Goal: Transaction & Acquisition: Purchase product/service

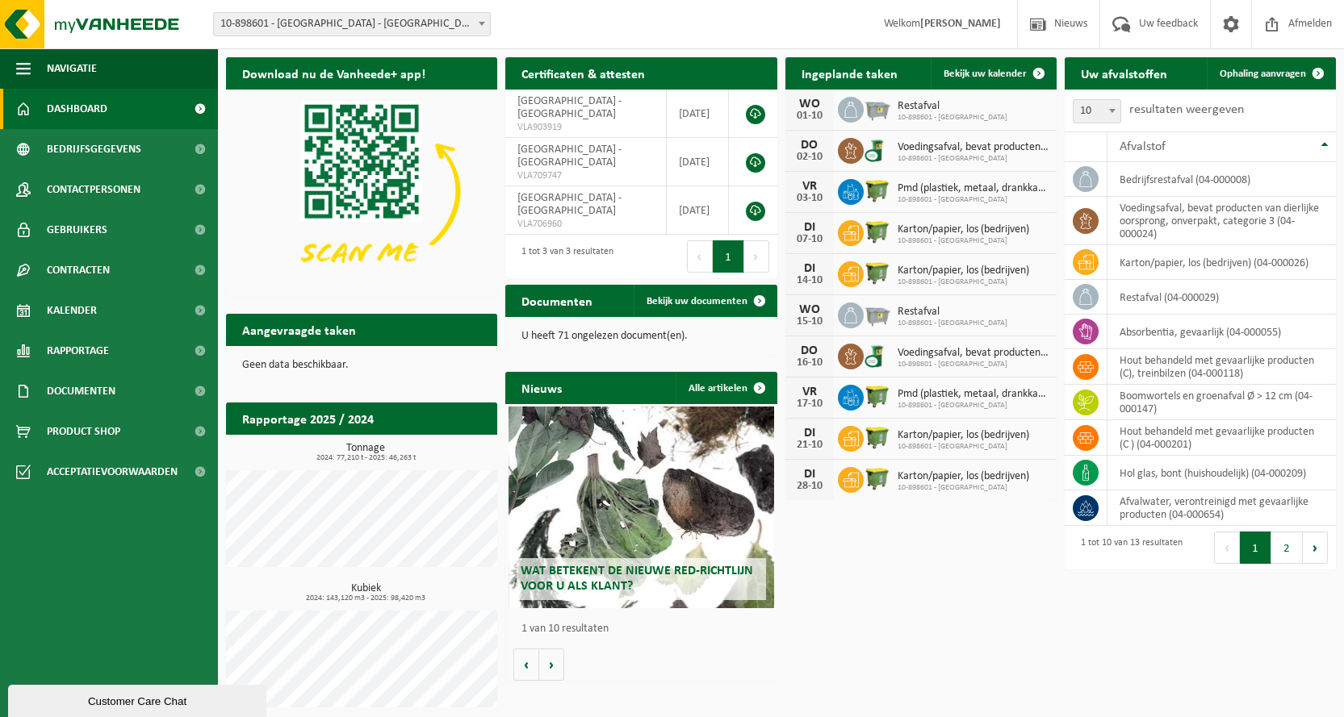
click at [94, 428] on span "Product Shop" at bounding box center [83, 432] width 73 height 40
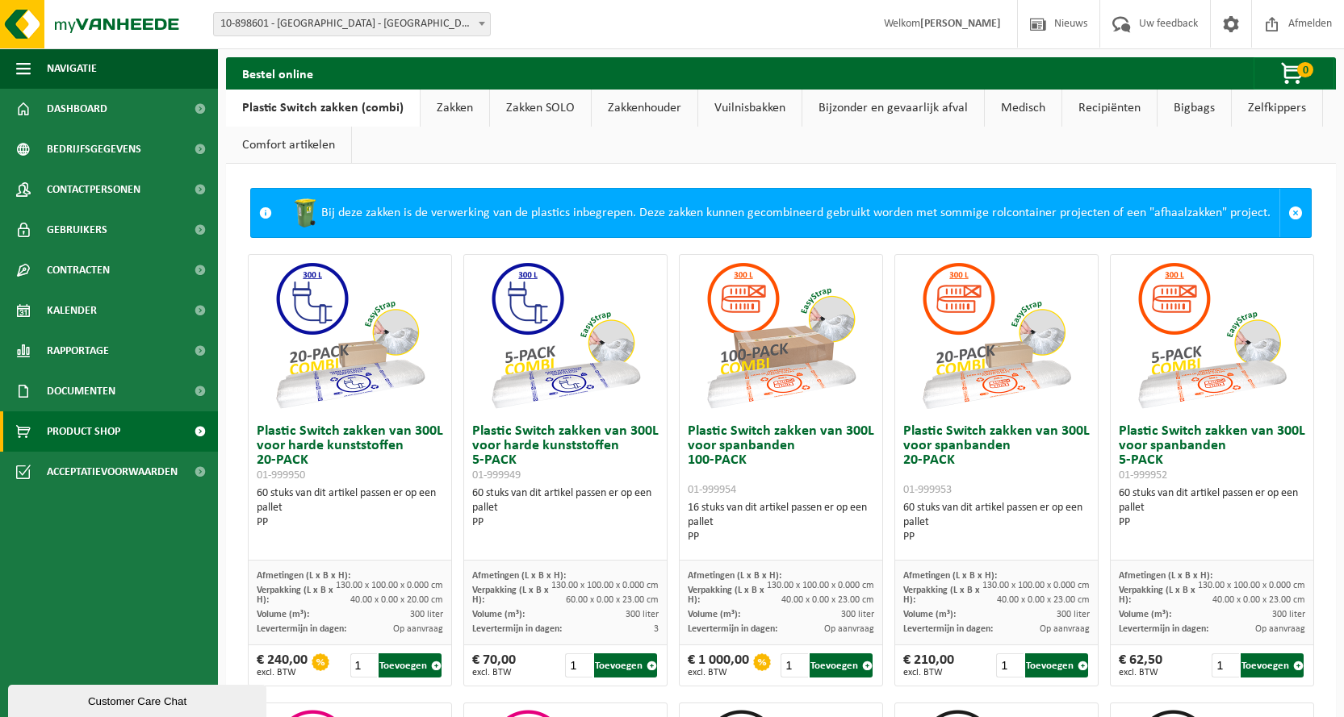
click at [450, 112] on link "Zakken" at bounding box center [454, 108] width 69 height 37
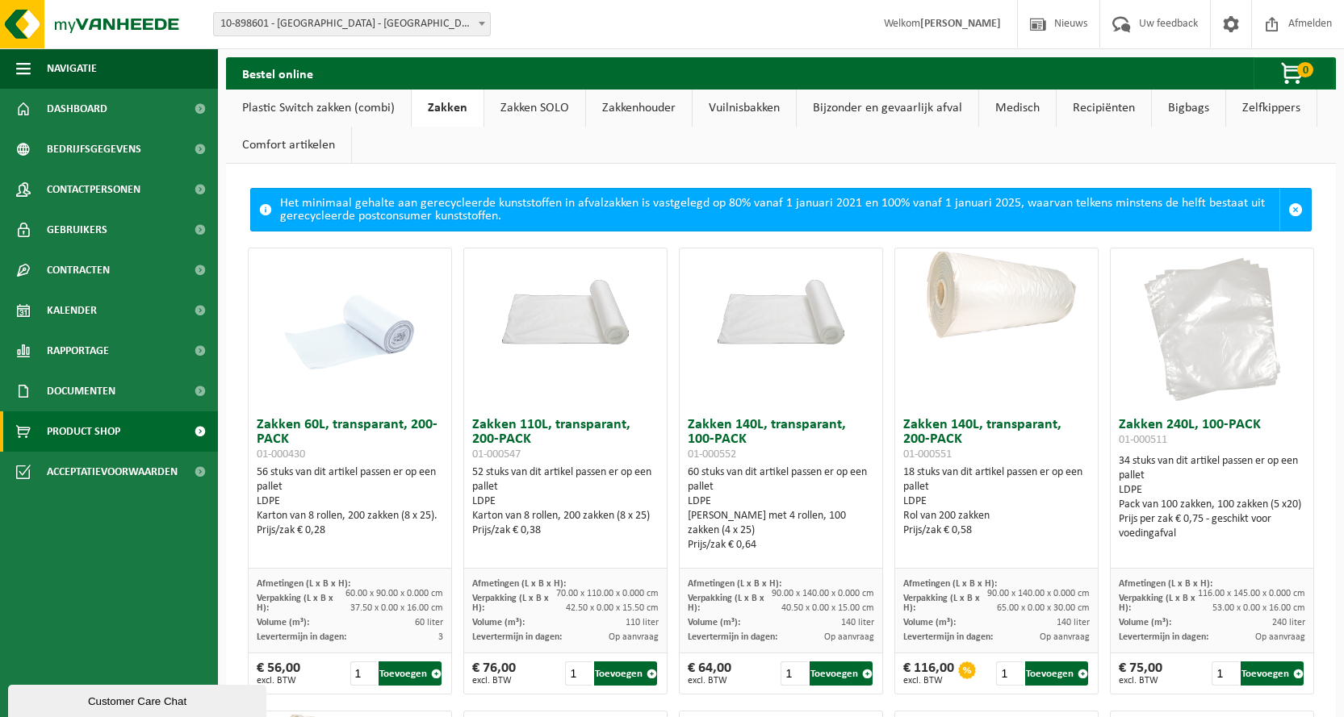
click at [633, 671] on button "Toevoegen" at bounding box center [625, 674] width 63 height 24
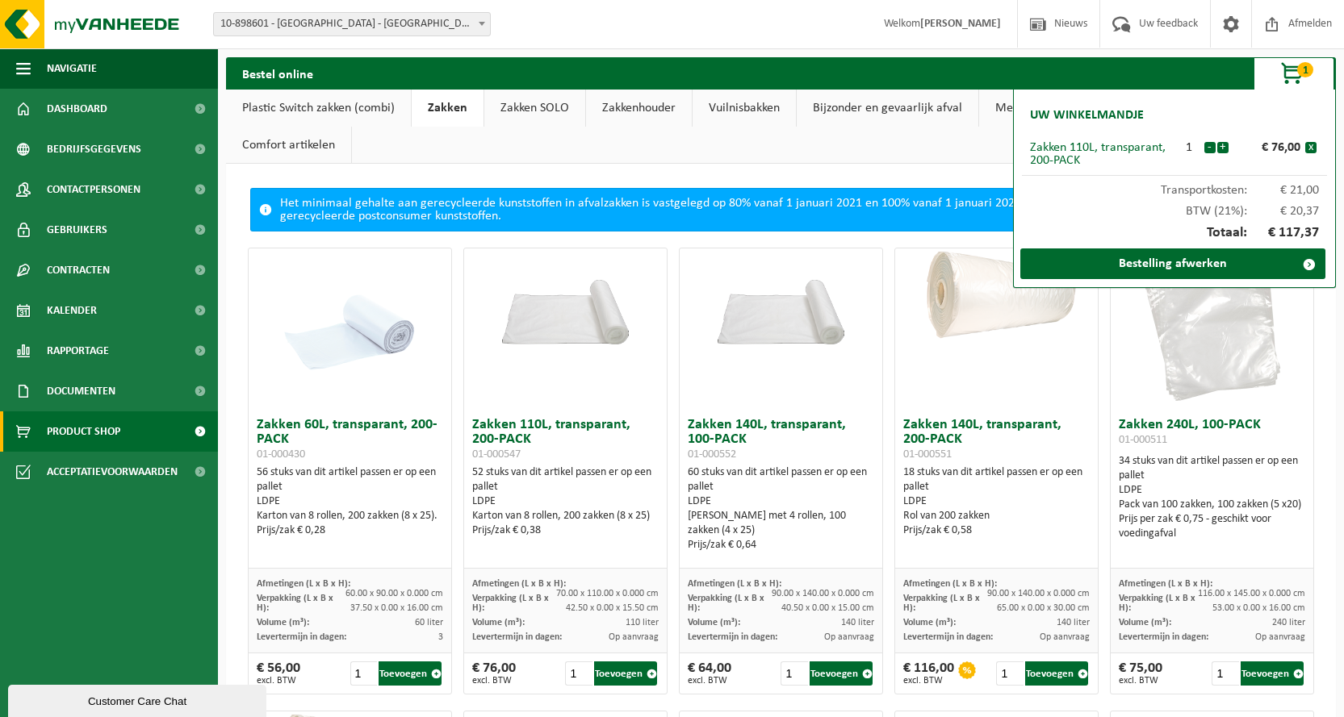
click at [1223, 148] on button "+" at bounding box center [1222, 147] width 11 height 11
click at [1208, 150] on button "-" at bounding box center [1209, 147] width 11 height 11
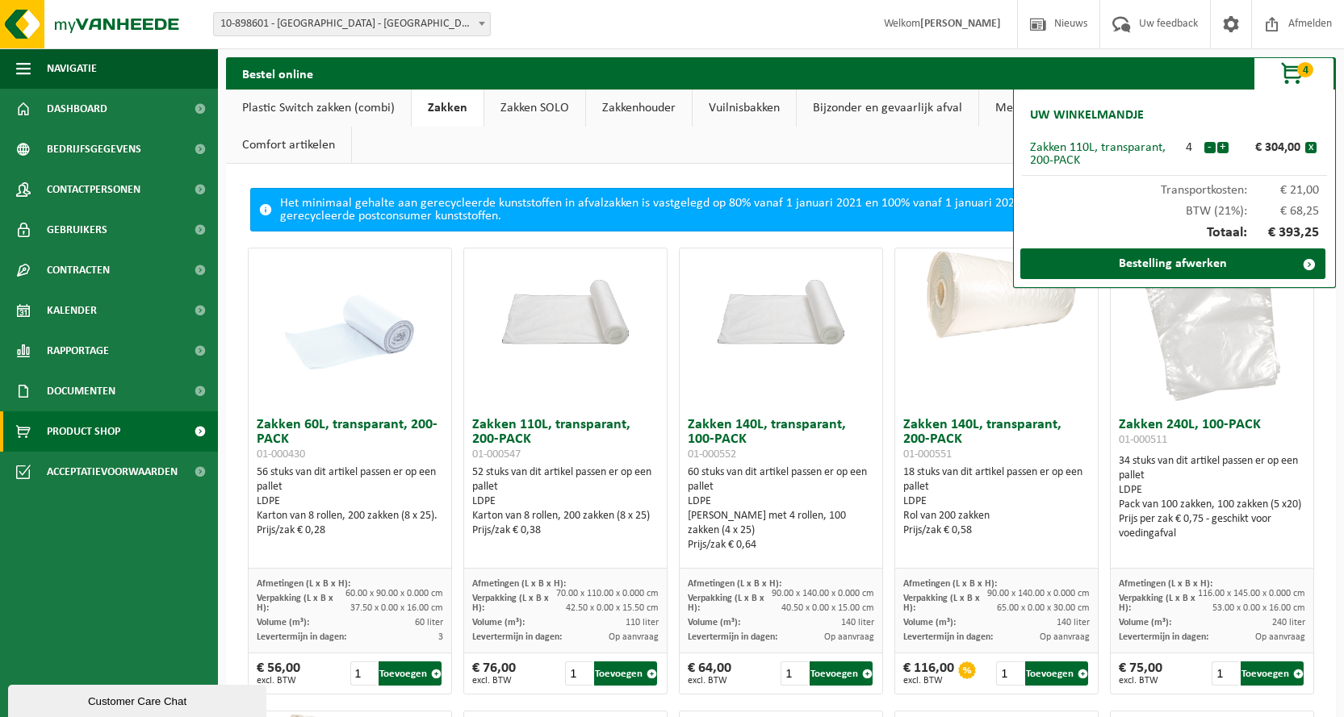
click at [1214, 262] on link "Bestelling afwerken" at bounding box center [1172, 264] width 305 height 31
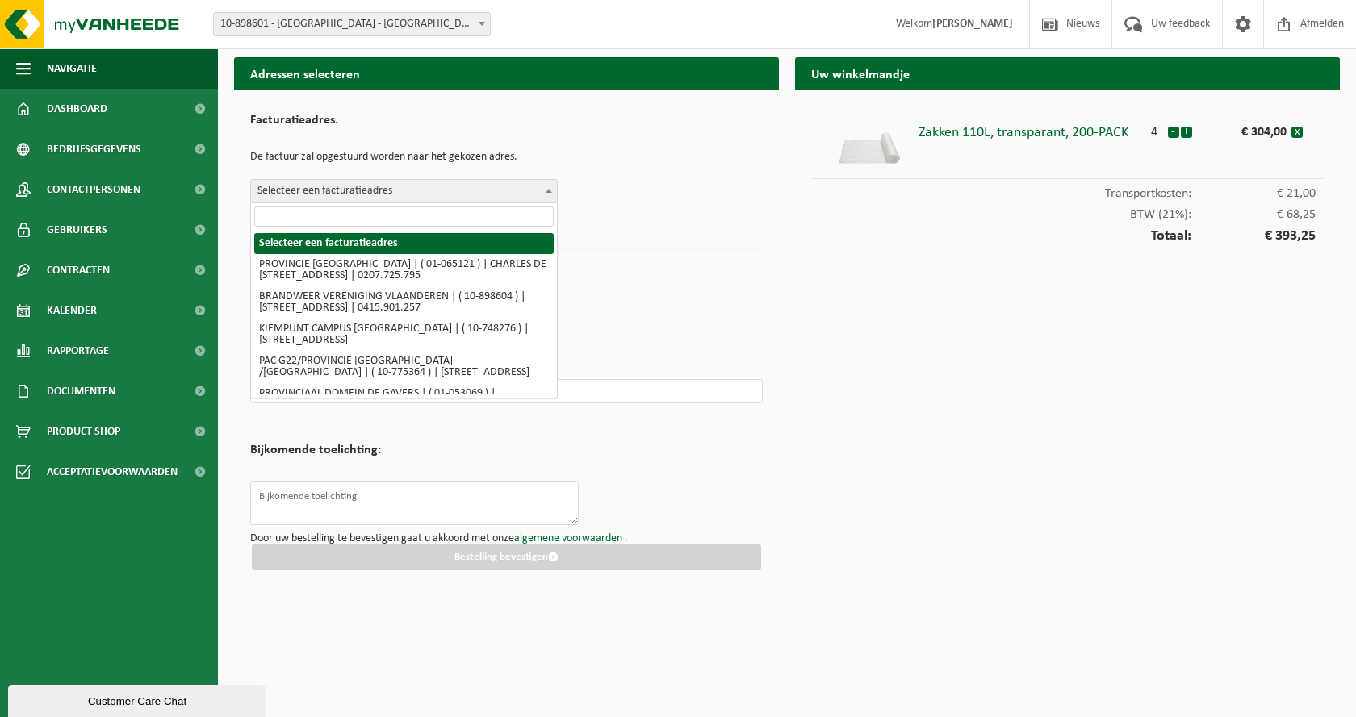
click at [512, 191] on span "Selecteer een facturatieadres" at bounding box center [404, 191] width 306 height 23
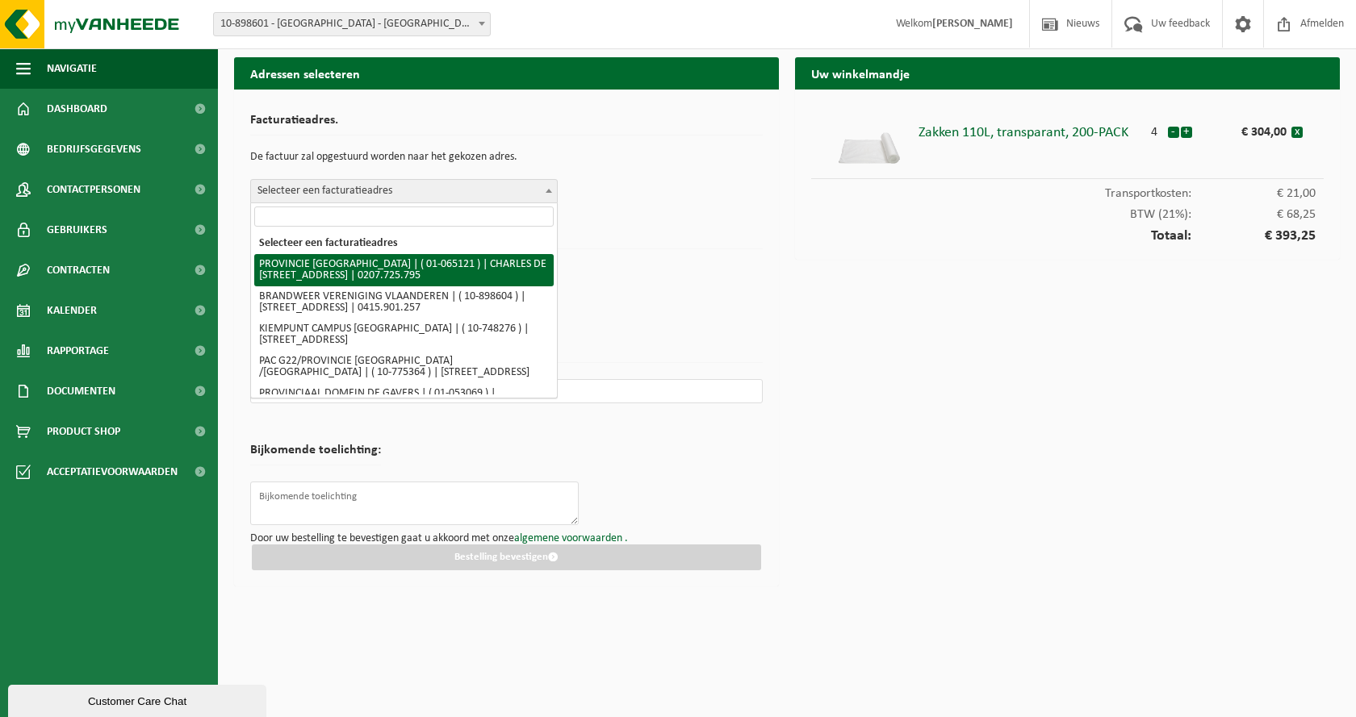
select select "420"
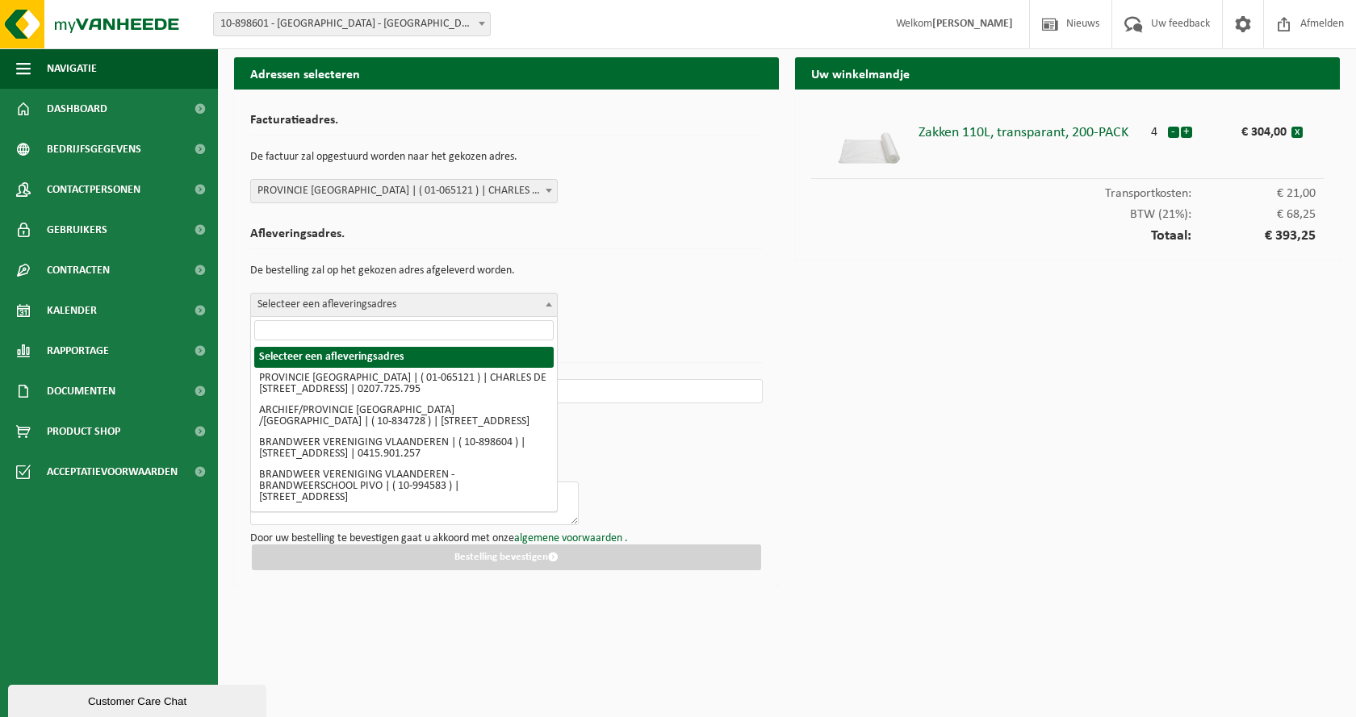
click at [450, 307] on span "Selecteer een afleveringsadres" at bounding box center [404, 305] width 306 height 23
type input "pa"
select select "118283"
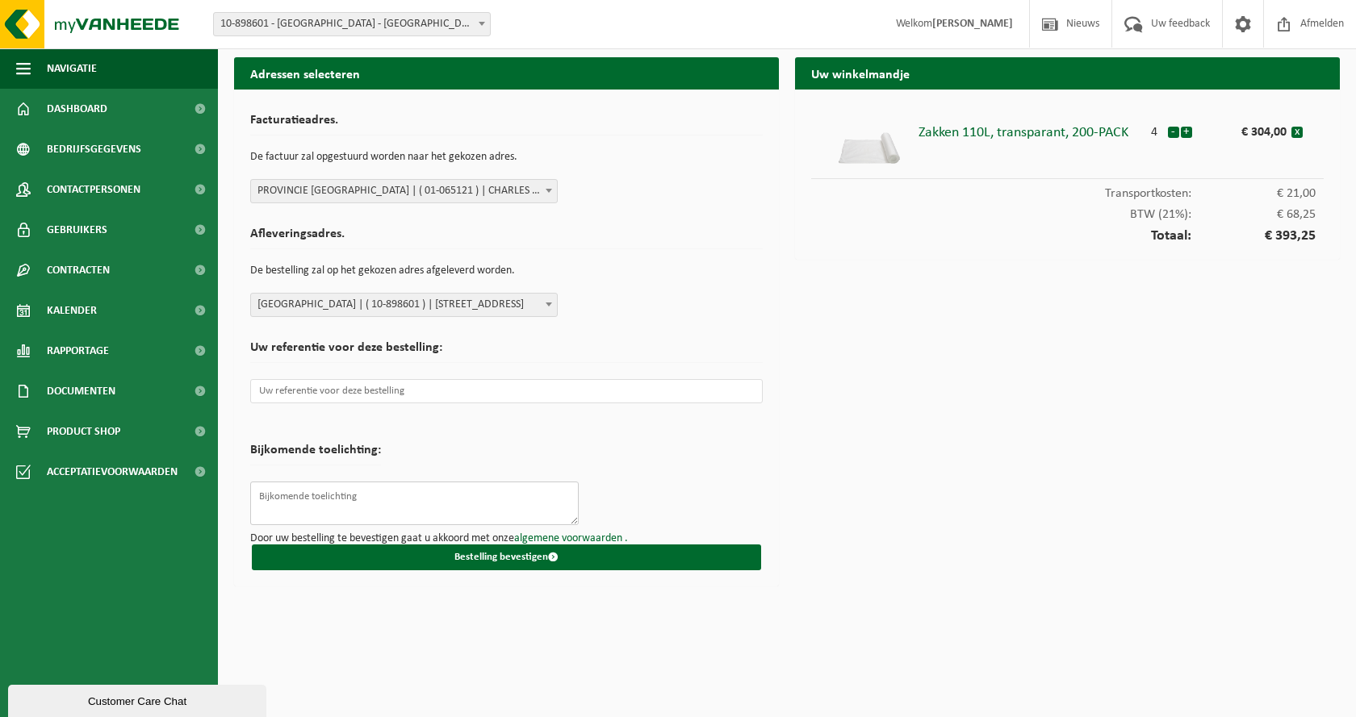
click at [422, 495] on textarea at bounding box center [414, 504] width 328 height 44
click at [454, 388] on input "text" at bounding box center [506, 391] width 512 height 24
click at [356, 389] on input "text" at bounding box center [506, 391] width 512 height 24
click at [353, 495] on textarea at bounding box center [414, 504] width 328 height 44
click at [495, 554] on button "Bestelling bevestigen" at bounding box center [506, 558] width 509 height 26
